Goal: Check status

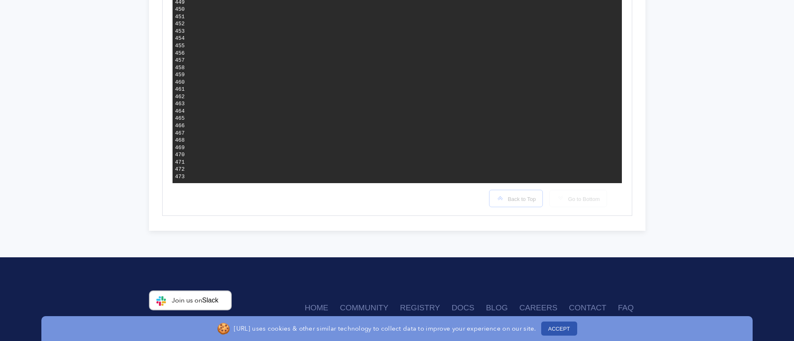
scroll to position [3495, 0]
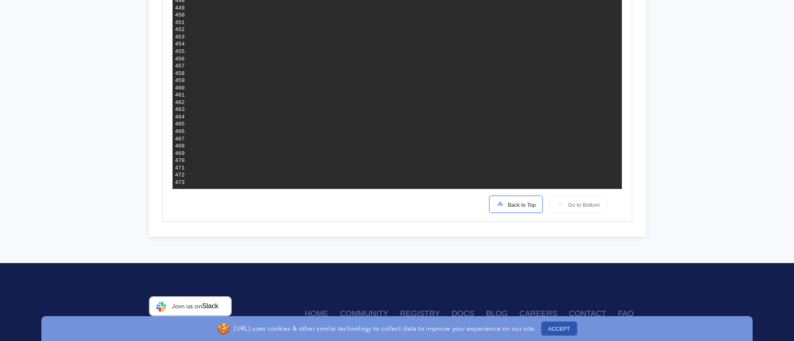
drag, startPoint x: 310, startPoint y: 44, endPoint x: 535, endPoint y: 45, distance: 225.2
drag, startPoint x: 347, startPoint y: 72, endPoint x: 491, endPoint y: 87, distance: 145.2
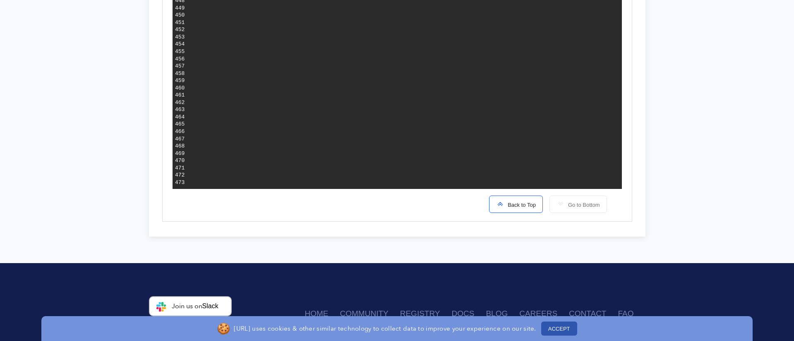
drag, startPoint x: 336, startPoint y: 88, endPoint x: 496, endPoint y: 87, distance: 160.2
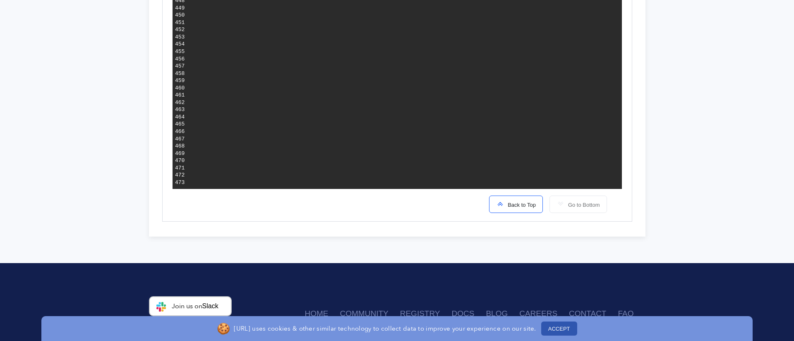
drag, startPoint x: 402, startPoint y: 118, endPoint x: 469, endPoint y: 116, distance: 67.5
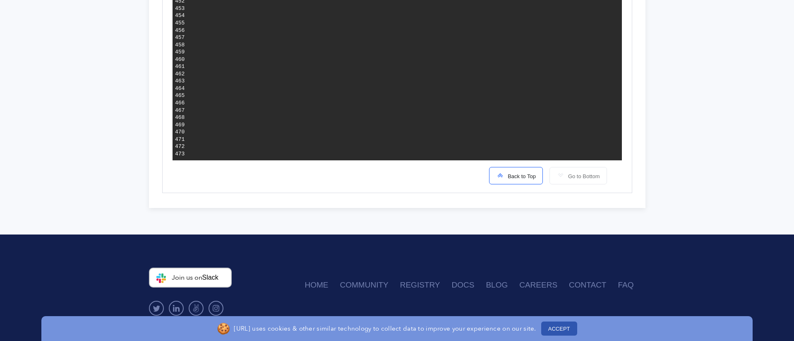
scroll to position [3525, 0]
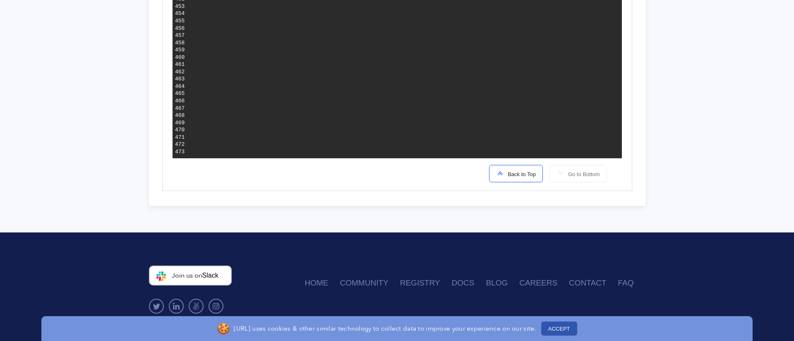
click at [238, 176] on div "Back to Top Go to Bottom" at bounding box center [397, 169] width 433 height 22
drag, startPoint x: 351, startPoint y: 107, endPoint x: 464, endPoint y: 114, distance: 113.6
click at [406, 178] on div "Back to Top Go to Bottom" at bounding box center [397, 169] width 433 height 22
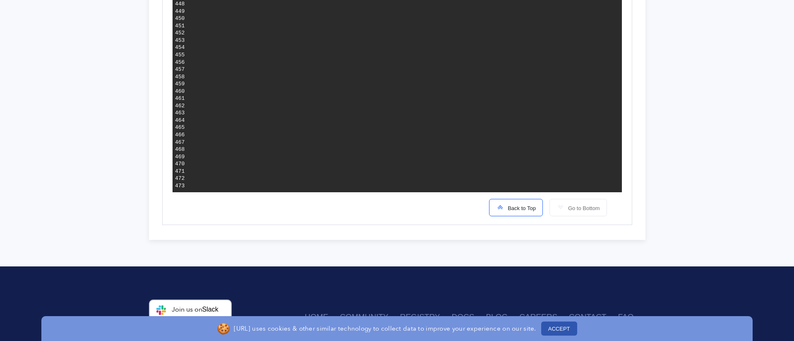
scroll to position [0, 80]
drag, startPoint x: 345, startPoint y: 148, endPoint x: 547, endPoint y: 149, distance: 201.6
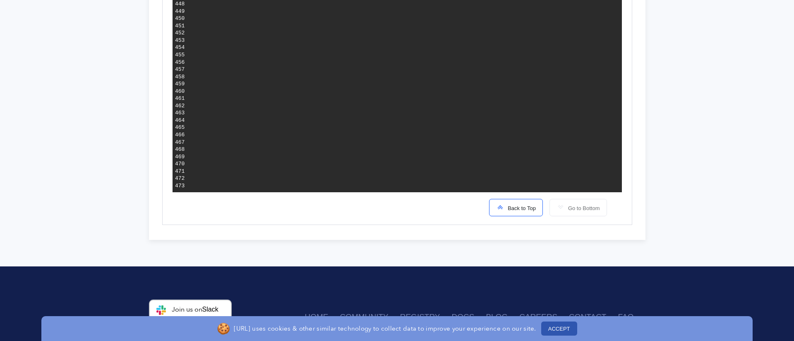
drag, startPoint x: 454, startPoint y: 147, endPoint x: 595, endPoint y: 148, distance: 141.6
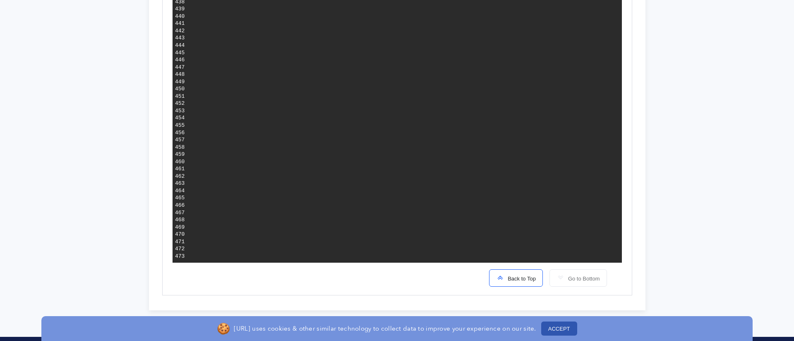
scroll to position [0, 366]
drag, startPoint x: 346, startPoint y: 190, endPoint x: 402, endPoint y: 190, distance: 55.9
copy span "registry.jmir.org"
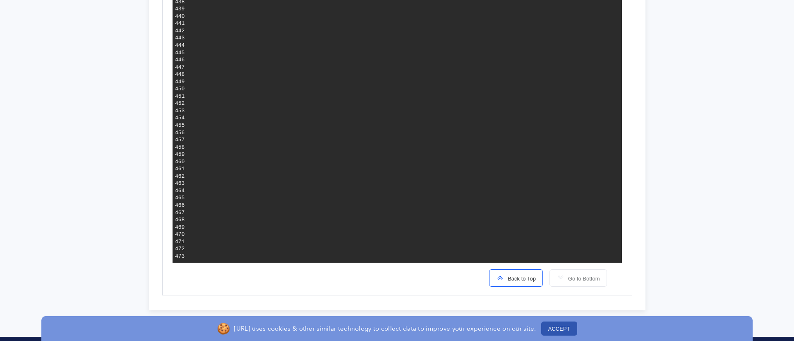
copy span "registry.jmir.org"
drag, startPoint x: 222, startPoint y: 189, endPoint x: 411, endPoint y: 188, distance: 189.2
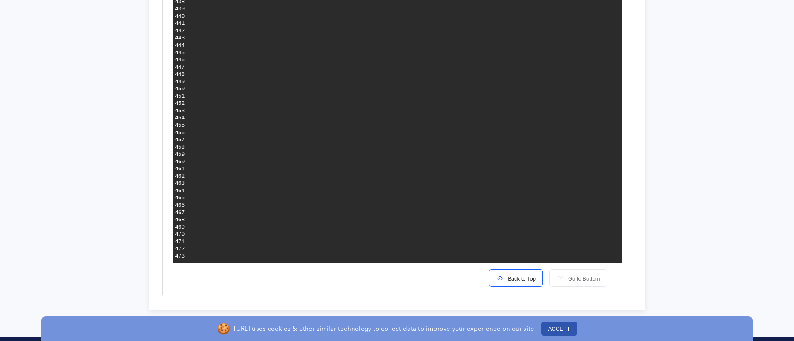
drag, startPoint x: 353, startPoint y: 190, endPoint x: 455, endPoint y: 190, distance: 101.8
copy span "registry.jmir.org/ojs:test-image"
